Goal: Task Accomplishment & Management: Manage account settings

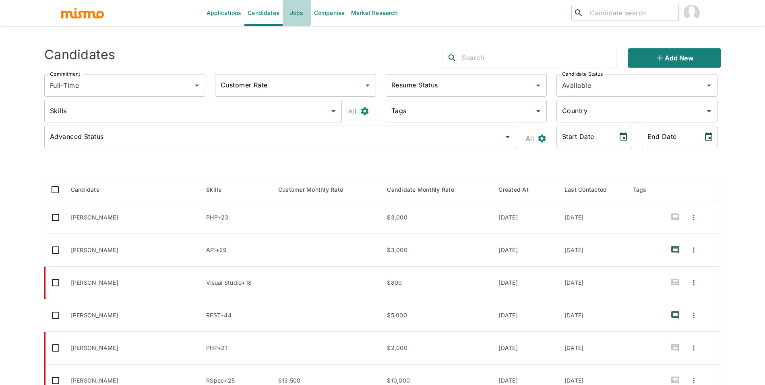
click at [301, 10] on link "Jobs" at bounding box center [297, 13] width 28 height 26
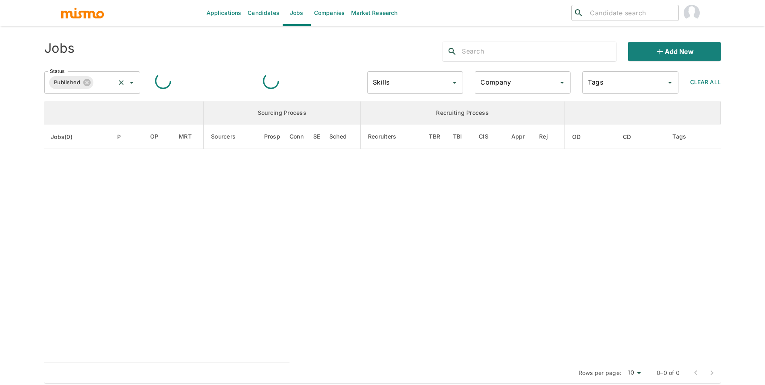
click at [114, 82] on input "Status" at bounding box center [104, 82] width 19 height 15
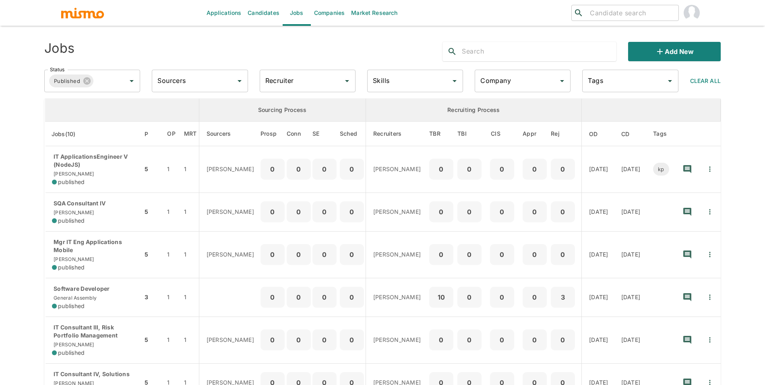
click at [109, 100] on th "enhanced table" at bounding box center [122, 110] width 154 height 23
click at [111, 88] on input "Status" at bounding box center [104, 80] width 19 height 15
click at [109, 99] on li "Public" at bounding box center [93, 103] width 96 height 16
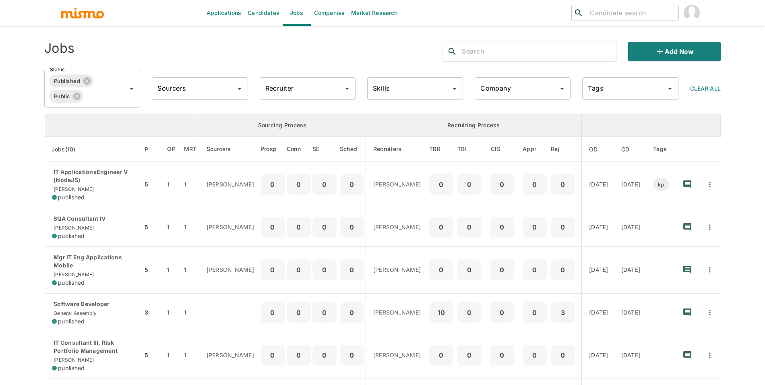
click at [335, 93] on input "Recruiter" at bounding box center [301, 88] width 76 height 15
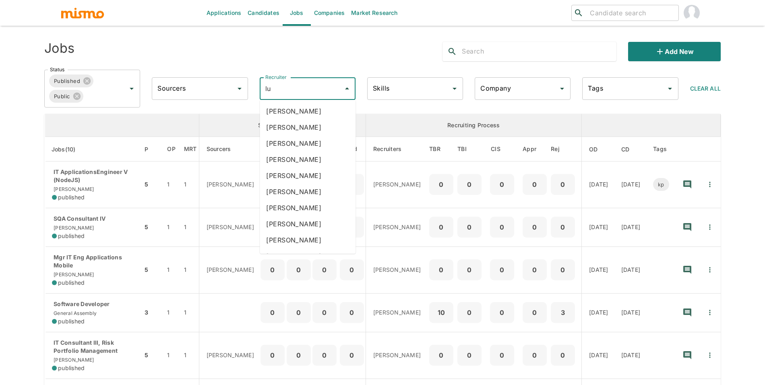
type input "luj"
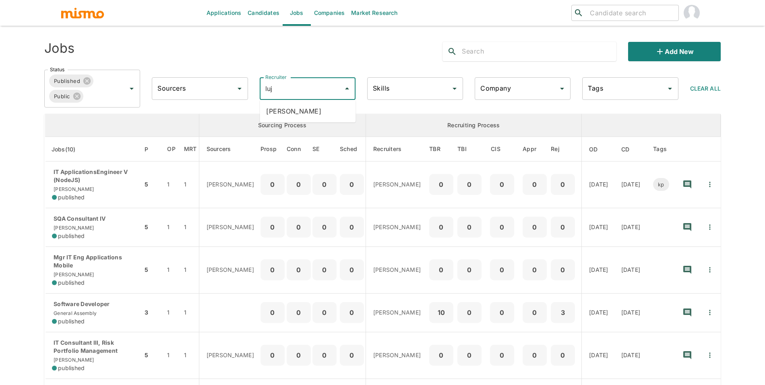
click at [319, 107] on li "Maria Lujan Ciommo" at bounding box center [308, 111] width 96 height 16
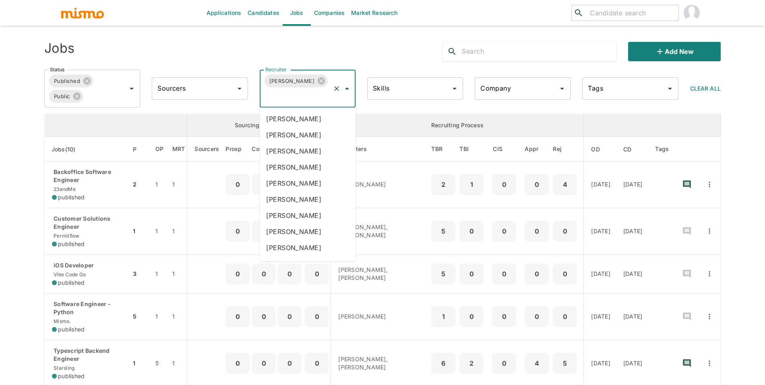
click at [317, 93] on input "Recruiter" at bounding box center [296, 96] width 66 height 15
type input "car"
click at [321, 167] on li "Carmen Vilachá" at bounding box center [308, 167] width 96 height 16
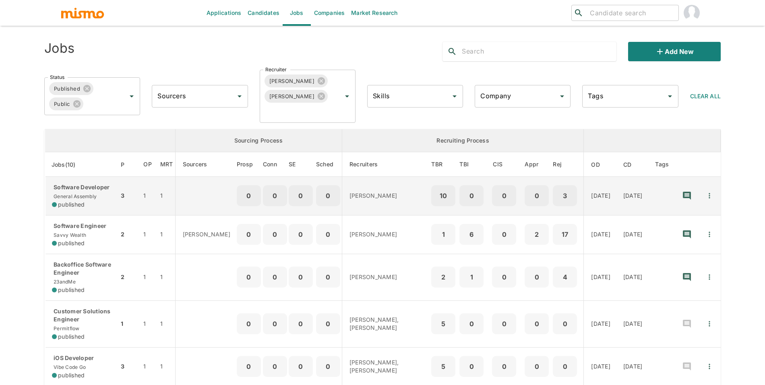
click at [94, 209] on td "Software Developer General Assembly published" at bounding box center [82, 196] width 74 height 39
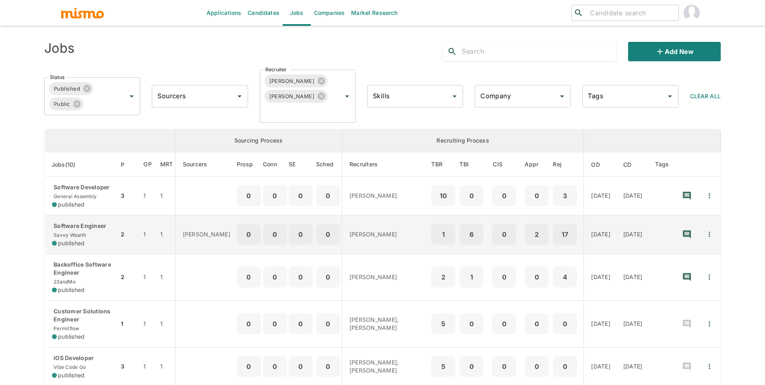
click at [97, 248] on td "Software Engineer Savvy Wealth published" at bounding box center [82, 234] width 74 height 39
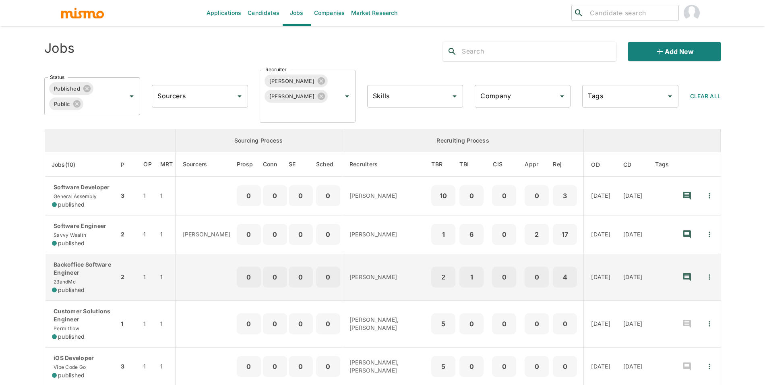
click at [99, 292] on div "published" at bounding box center [82, 290] width 60 height 8
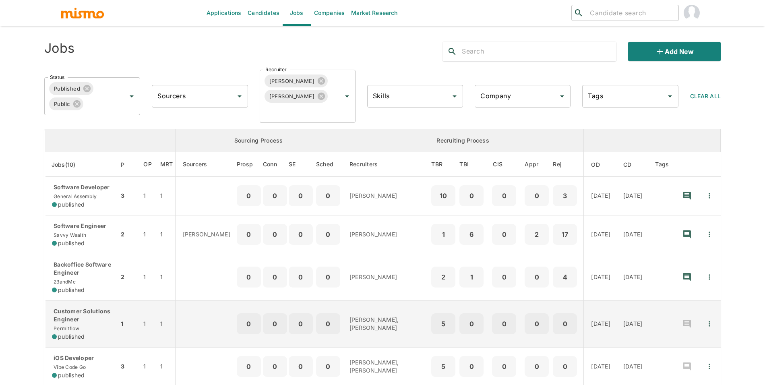
click at [87, 326] on div "Customer Solutions Engineer Permitflow published" at bounding box center [82, 323] width 60 height 33
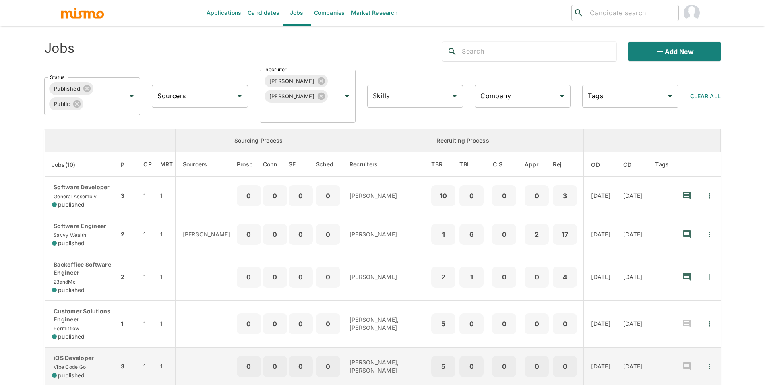
click at [66, 376] on span "published" at bounding box center [71, 375] width 27 height 8
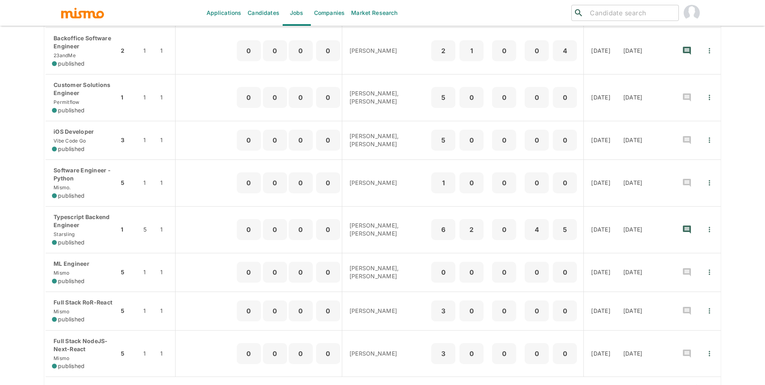
scroll to position [240, 0]
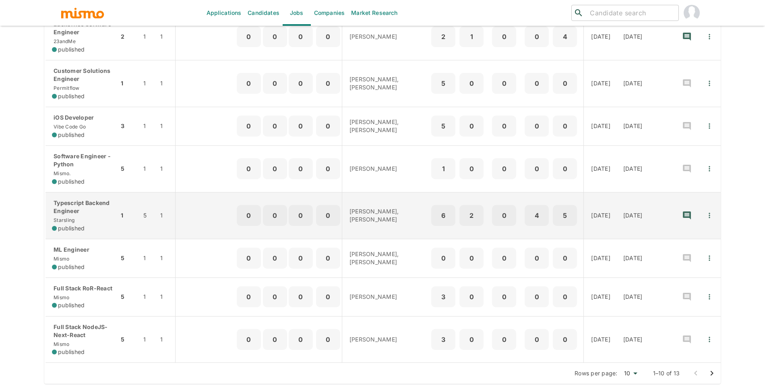
click at [77, 226] on span "published" at bounding box center [71, 228] width 27 height 8
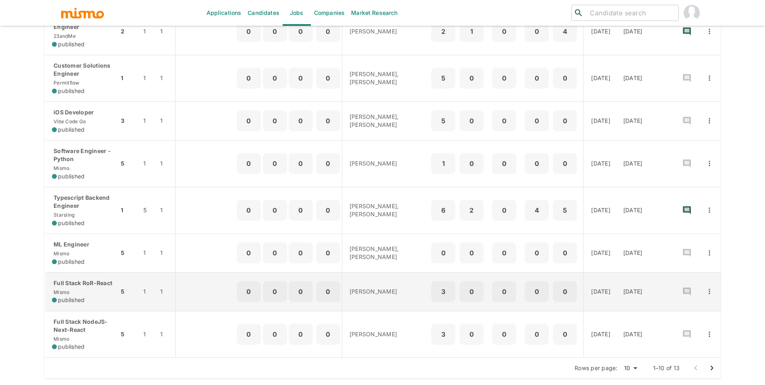
scroll to position [256, 0]
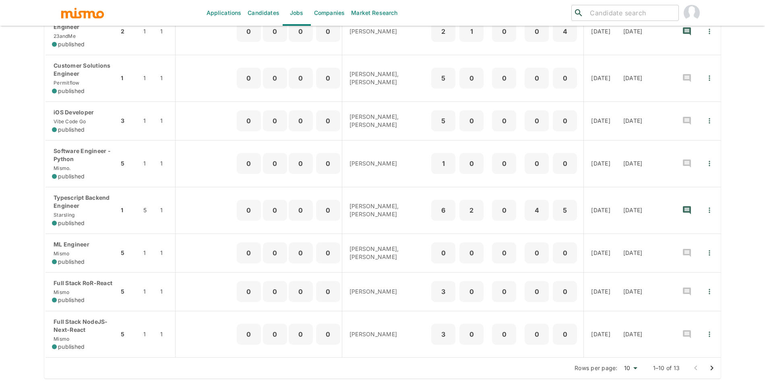
click at [701, 367] on div at bounding box center [704, 368] width 32 height 16
click at [704, 367] on button "Go to next page" at bounding box center [712, 368] width 16 height 16
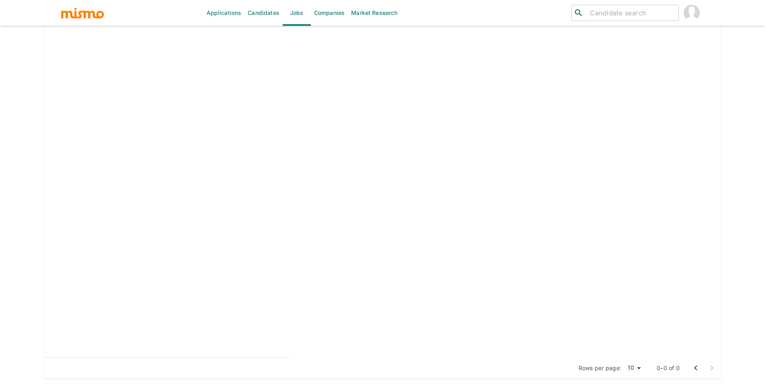
scroll to position [101, 0]
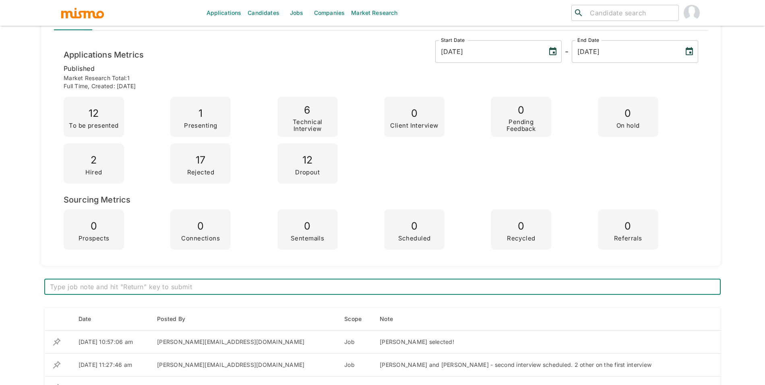
scroll to position [269, 0]
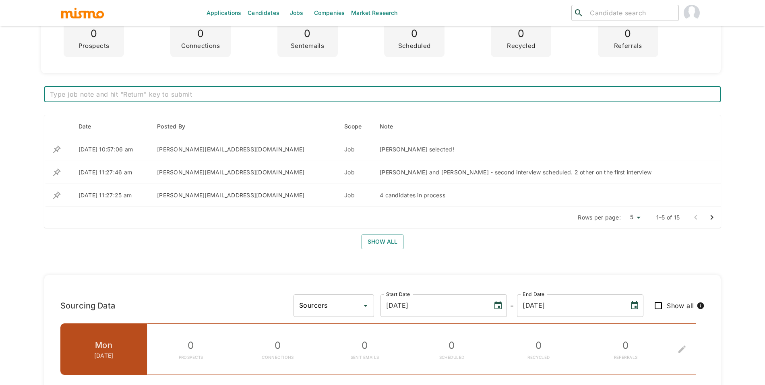
click at [362, 95] on textarea at bounding box center [382, 94] width 665 height 9
type textarea "3 candidates on second interview - 2 candidates on final interview"
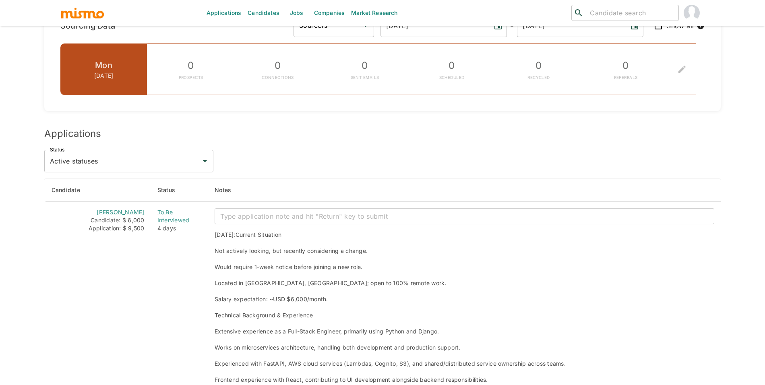
scroll to position [600, 0]
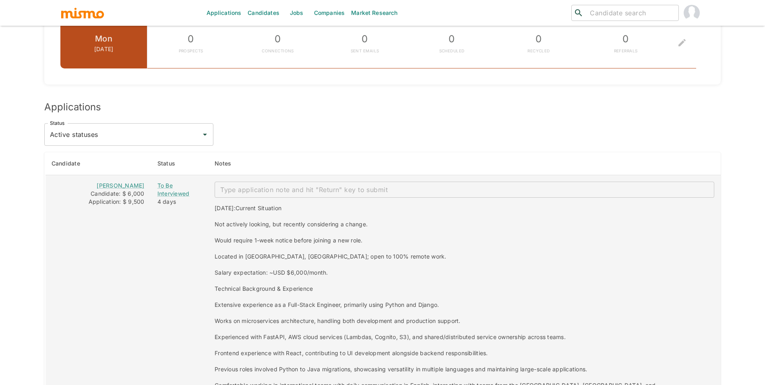
click at [173, 200] on div "4 days" at bounding box center [179, 202] width 44 height 8
click at [176, 198] on div "To Be Interviewed" at bounding box center [179, 190] width 44 height 16
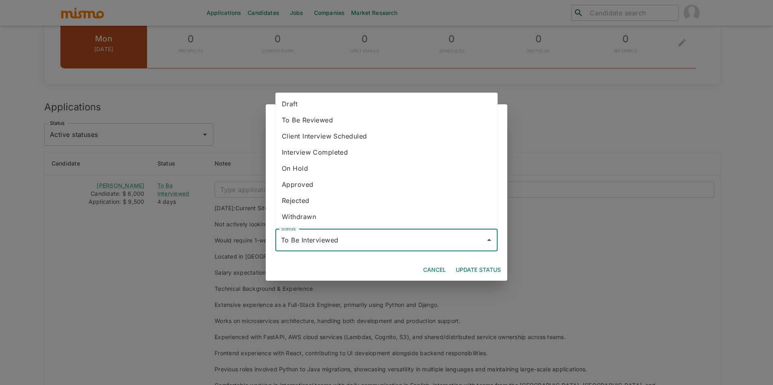
click at [336, 239] on input "To Be Interviewed" at bounding box center [380, 239] width 203 height 15
click at [334, 196] on li "Rejected" at bounding box center [386, 200] width 222 height 16
type input "Rejected"
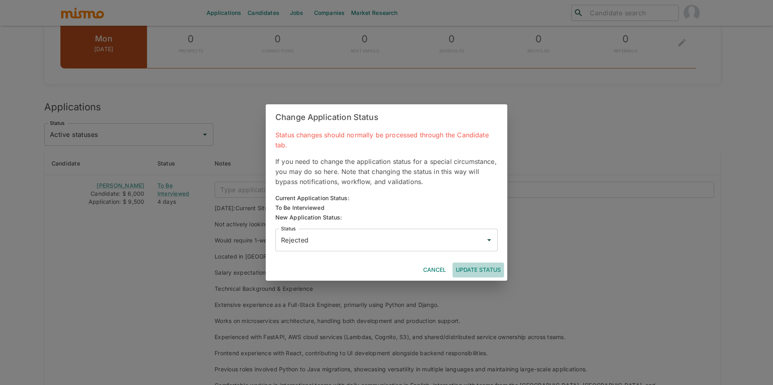
click at [482, 270] on button "Update Status" at bounding box center [478, 269] width 52 height 15
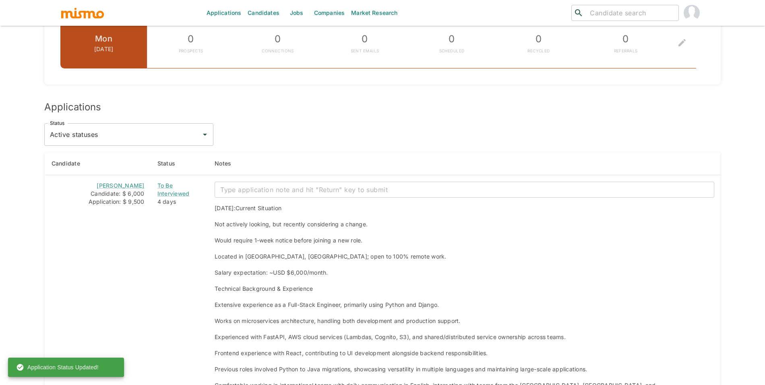
drag, startPoint x: 764, startPoint y: 153, endPoint x: 749, endPoint y: 211, distance: 60.5
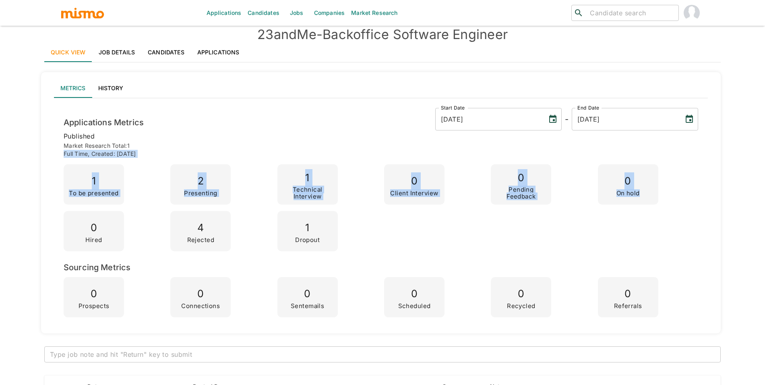
scroll to position [0, 0]
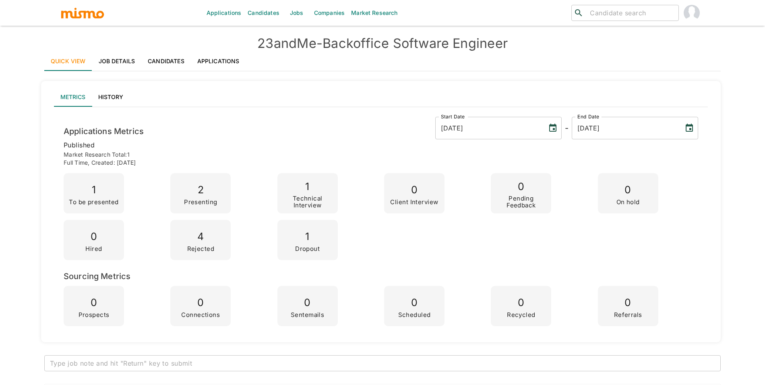
click at [494, 194] on p "0" at bounding box center [521, 187] width 54 height 18
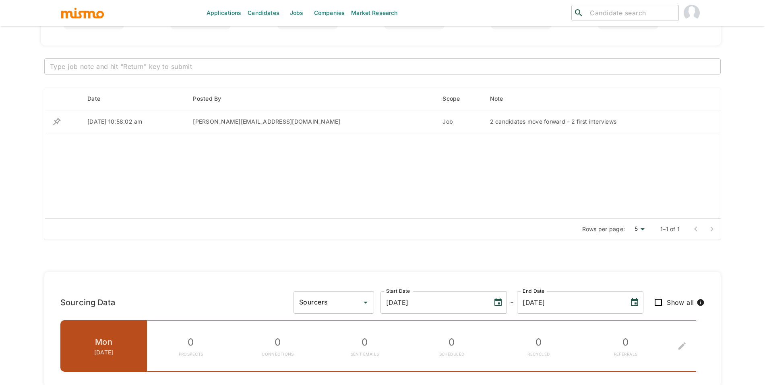
scroll to position [304, 0]
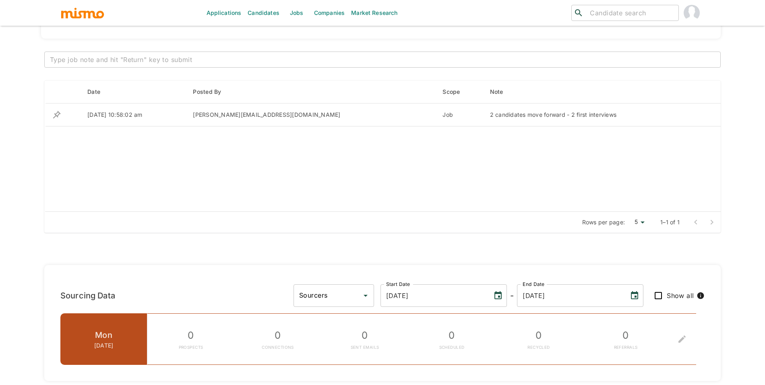
click at [353, 65] on div "x ​" at bounding box center [382, 60] width 676 height 16
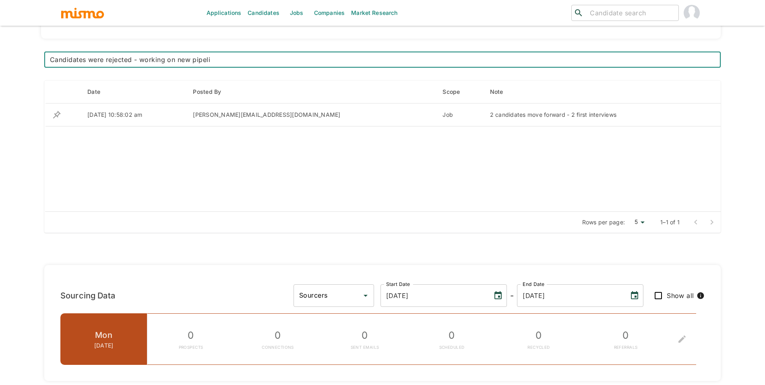
type textarea "Candidates were rejected - working on new pipelin"
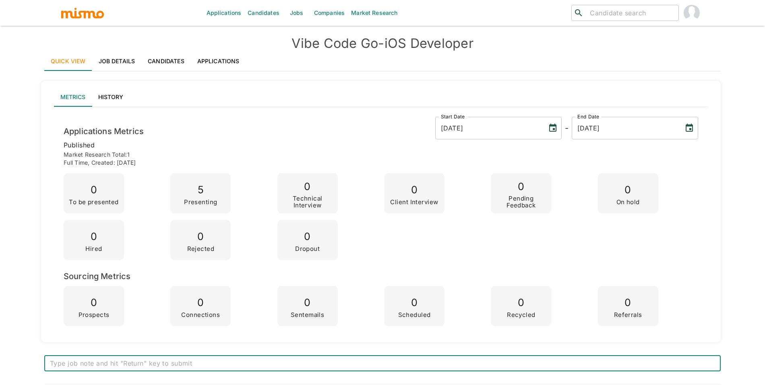
scroll to position [116, 0]
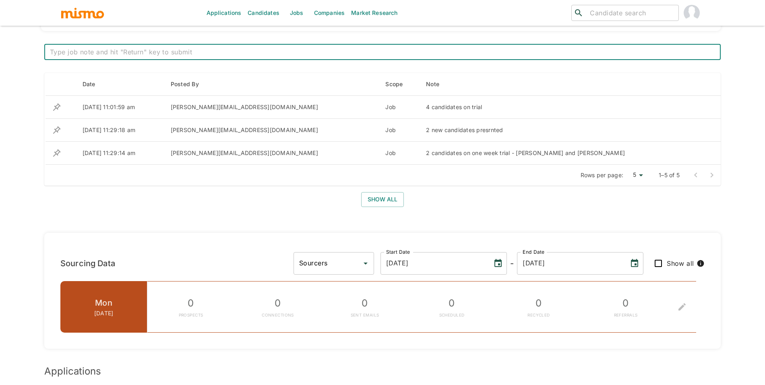
scroll to position [323, 0]
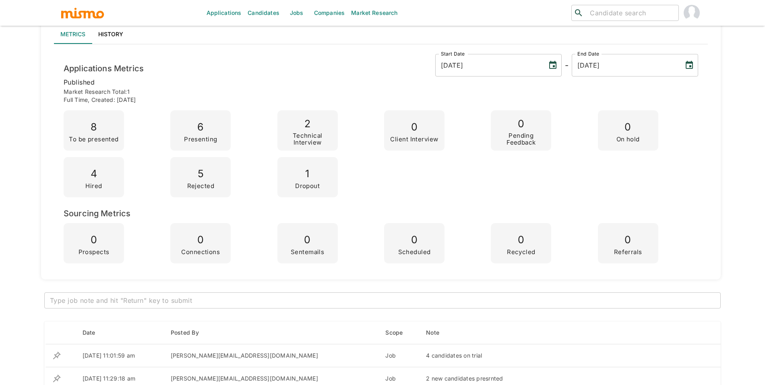
scroll to position [150, 0]
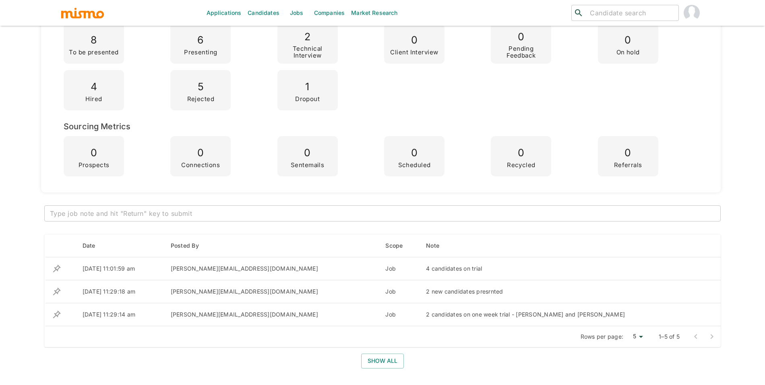
click at [240, 215] on textarea at bounding box center [382, 213] width 665 height 9
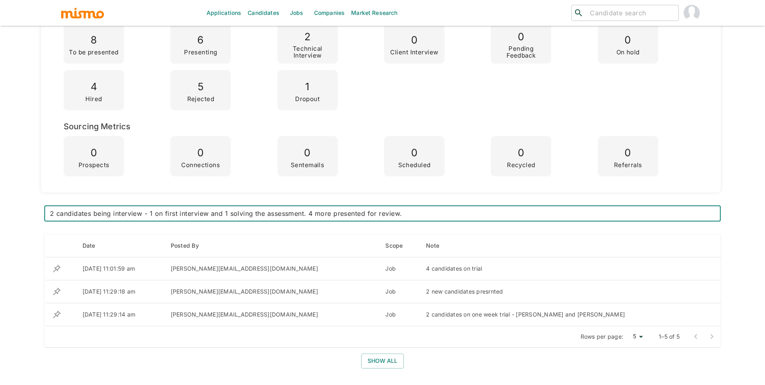
type textarea "2 candidates being interview - 1 on first interview and 1 solving the assessmen…"
click at [536, 208] on div "2 candidates being interview - 1 on first interview and 1 solving the assessmen…" at bounding box center [382, 213] width 676 height 16
